Goal: Navigation & Orientation: Find specific page/section

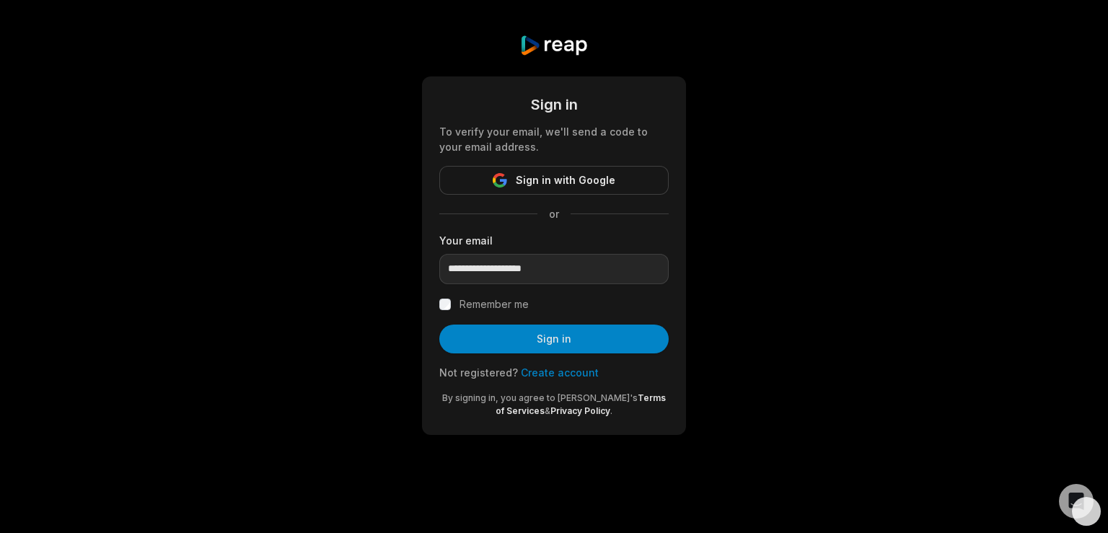
drag, startPoint x: 194, startPoint y: 234, endPoint x: 200, endPoint y: 242, distance: 9.7
click at [193, 234] on div "**********" at bounding box center [554, 234] width 1108 height 469
click at [522, 305] on label "Remember me" at bounding box center [493, 304] width 69 height 17
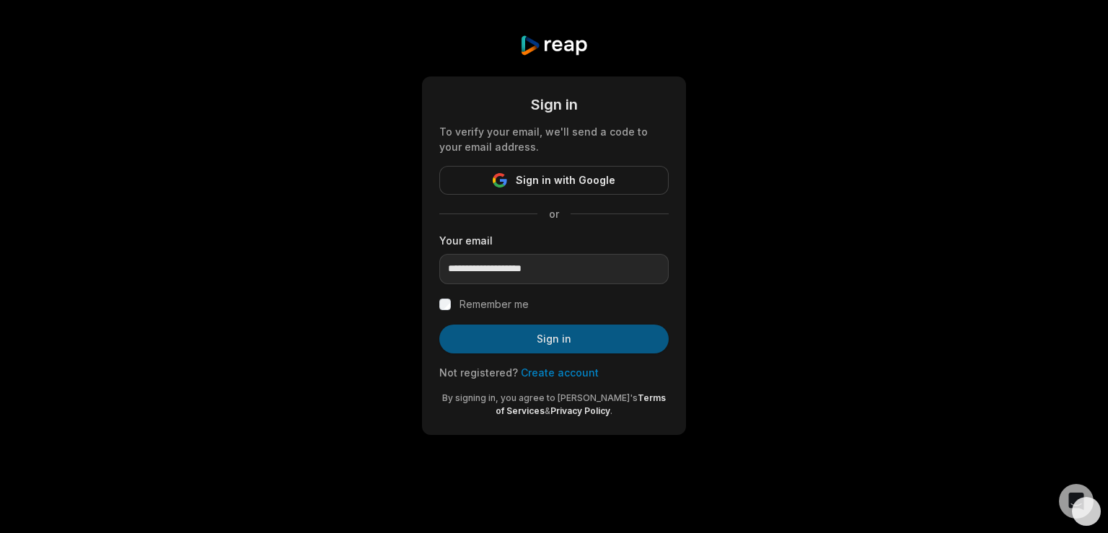
click at [499, 345] on button "Sign in" at bounding box center [553, 339] width 229 height 29
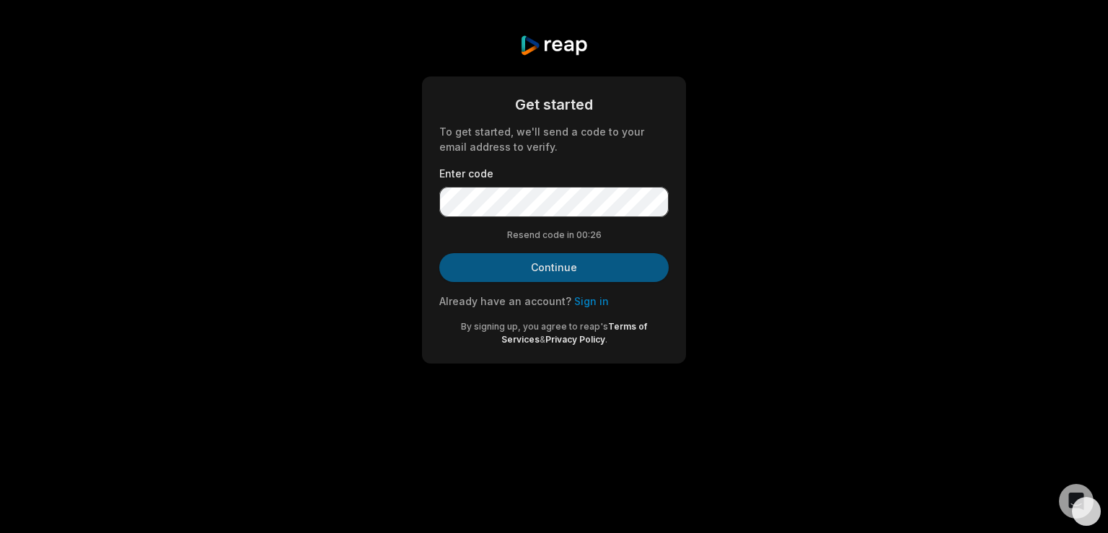
click at [542, 277] on button "Continue" at bounding box center [553, 267] width 229 height 29
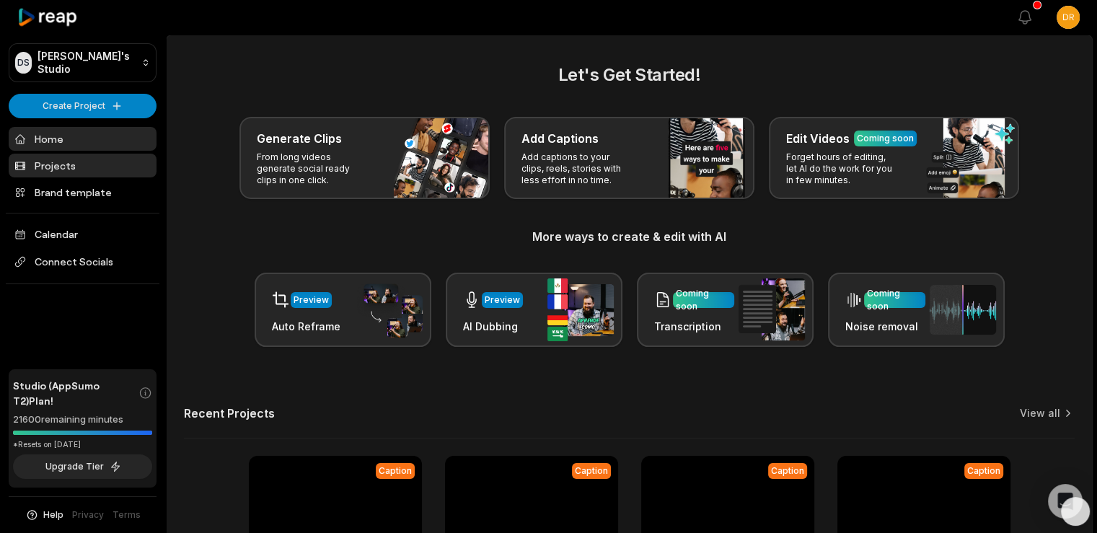
click at [75, 156] on link "Projects" at bounding box center [83, 166] width 148 height 24
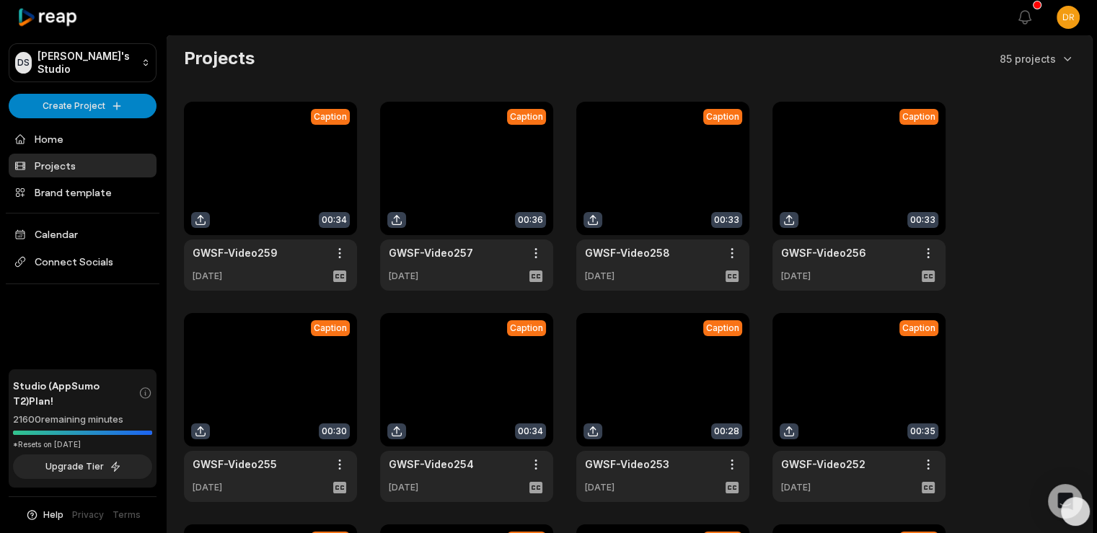
click at [625, 45] on main "Projects 85 projects Caption 00:34 GWSF-Video259 Open options [DATE] Caption 00…" at bounding box center [629, 374] width 925 height 678
